Goal: Task Accomplishment & Management: Manage account settings

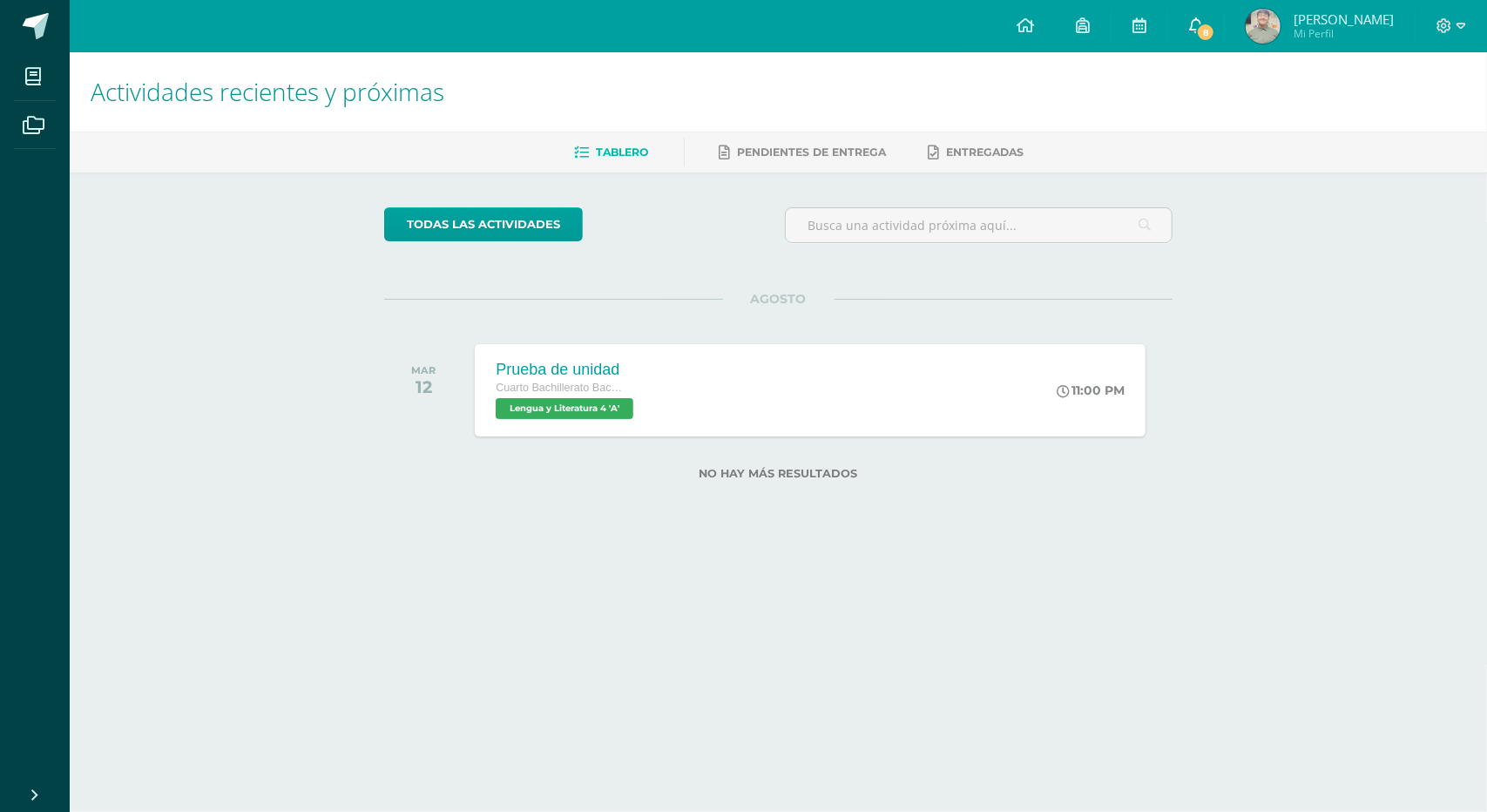
click at [1201, 29] on span "8" at bounding box center [1206, 32] width 20 height 20
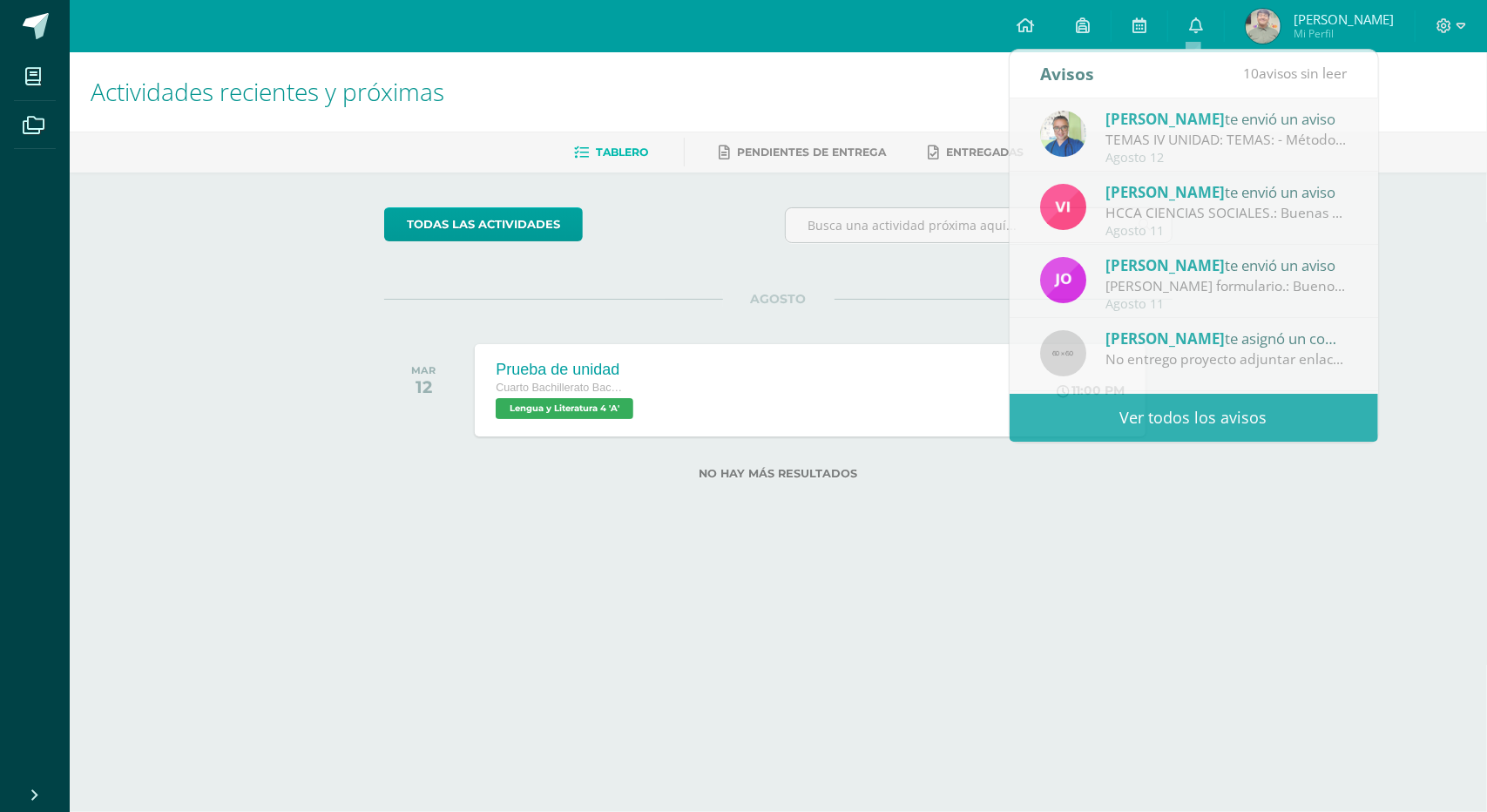
click at [1293, 19] on span "[PERSON_NAME]" at bounding box center [1343, 20] width 100 height 18
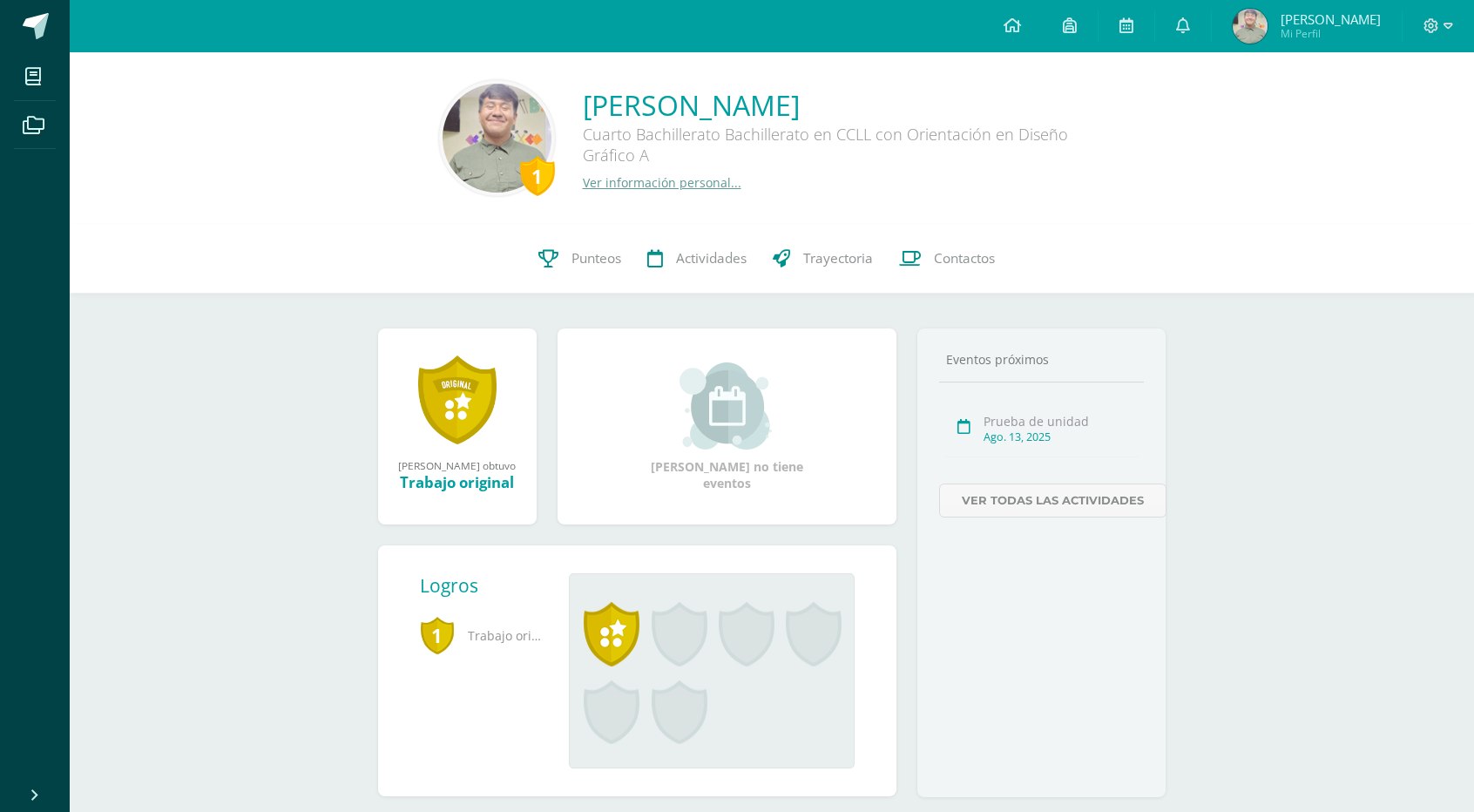
click at [656, 186] on link "Ver información personal..." at bounding box center [662, 182] width 158 height 17
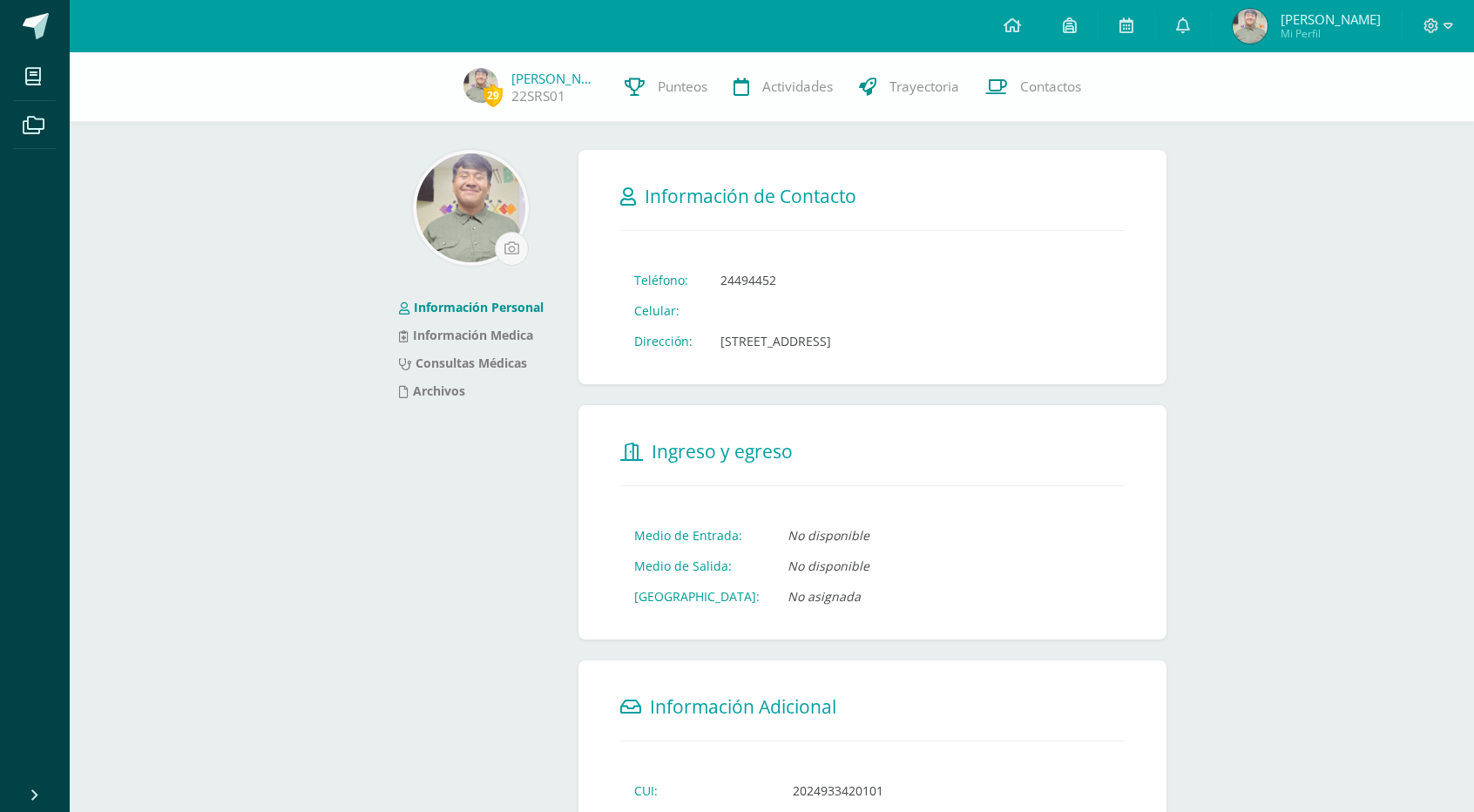
click at [491, 220] on img at bounding box center [470, 207] width 108 height 108
click at [505, 255] on input "file" at bounding box center [511, 248] width 32 height 32
type input "C:\fakepath\20250812_161527.jpg"
